Goal: Transaction & Acquisition: Purchase product/service

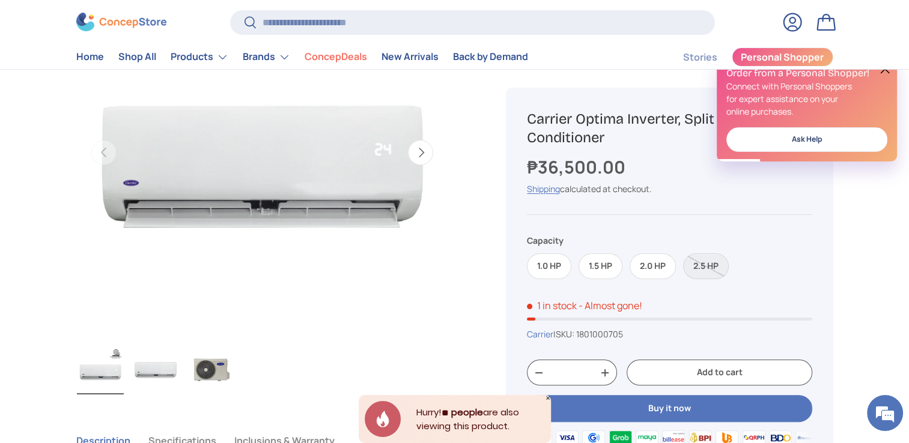
scroll to position [180, 0]
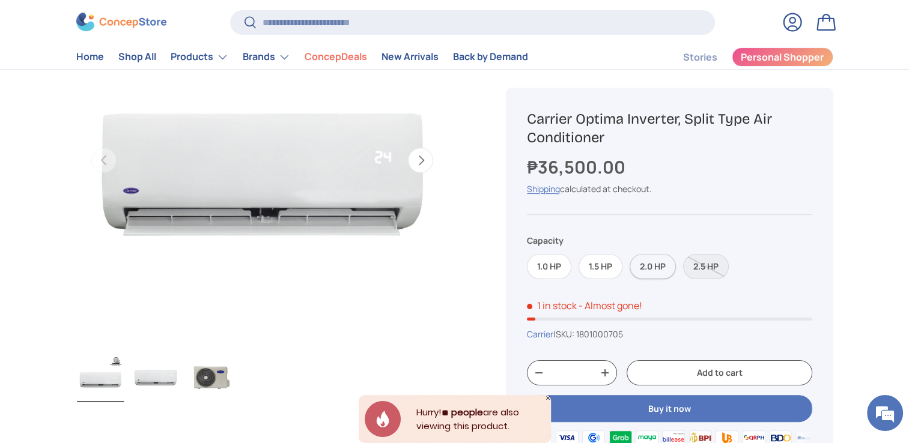
click at [662, 267] on label "2.0 HP" at bounding box center [652, 267] width 46 height 26
click at [719, 275] on label "2.5 HP" at bounding box center [706, 267] width 46 height 26
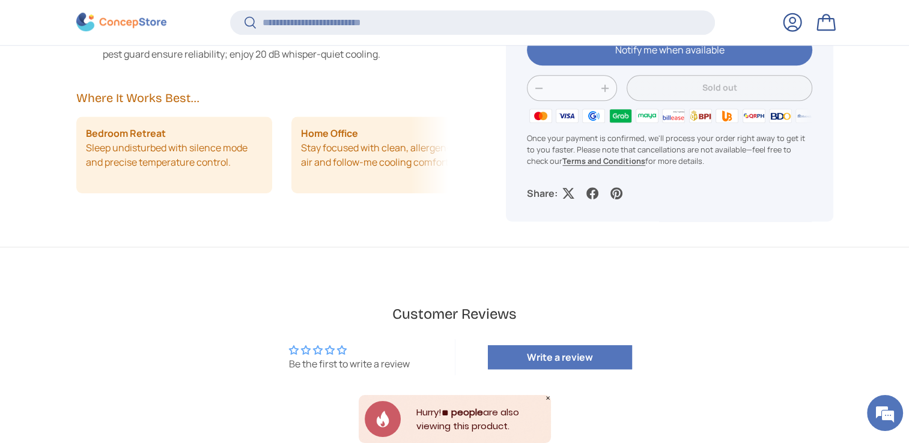
scroll to position [2824, 4910]
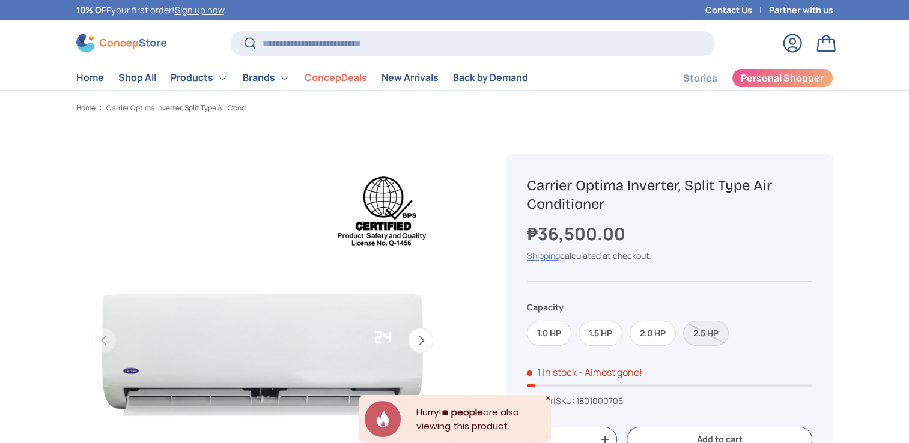
click at [706, 337] on label "2.5 HP" at bounding box center [706, 334] width 46 height 26
